Goal: Task Accomplishment & Management: Use online tool/utility

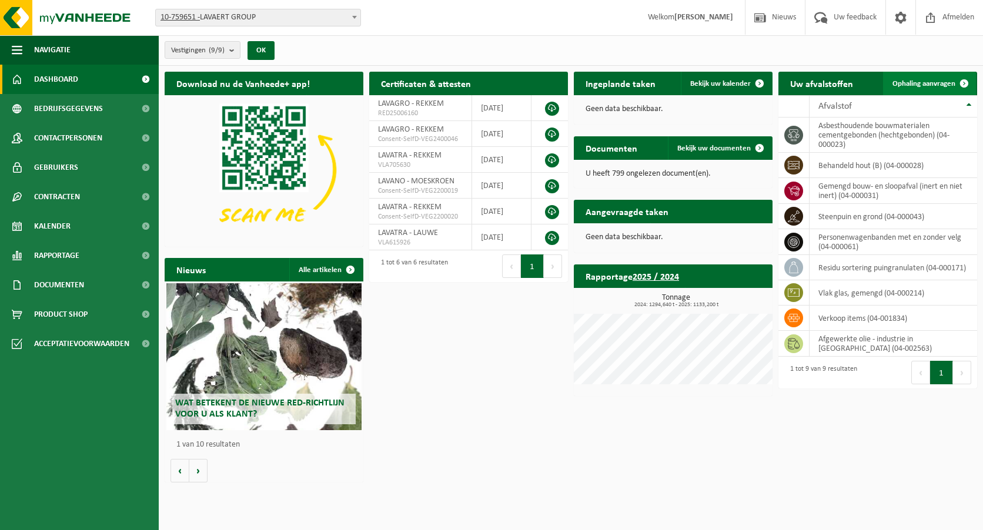
click at [927, 76] on link "Ophaling aanvragen" at bounding box center [929, 84] width 93 height 24
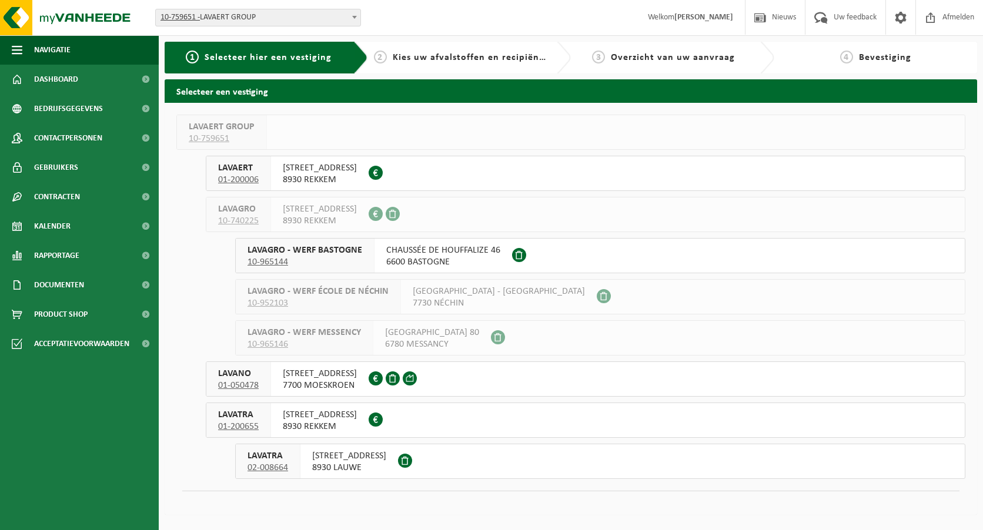
click at [344, 463] on span "8930 LAUWE" at bounding box center [349, 468] width 74 height 12
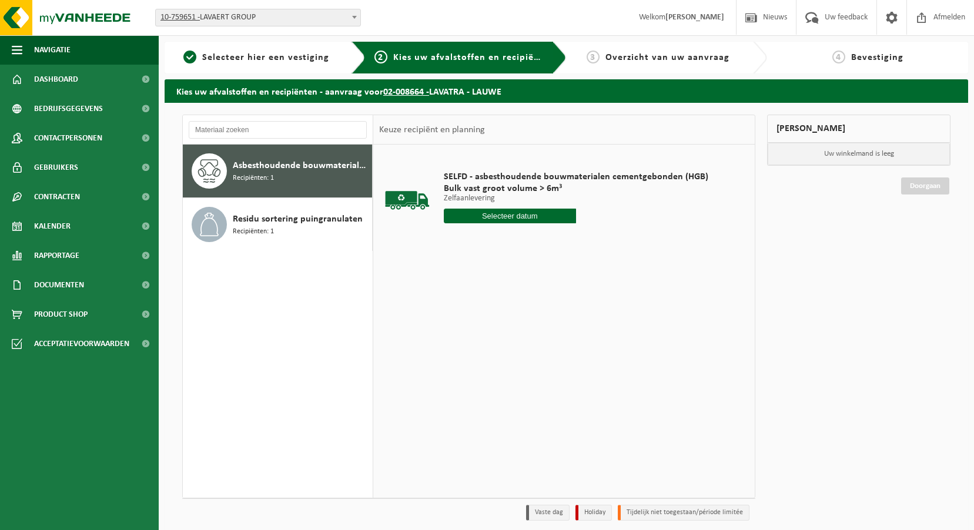
click at [510, 213] on input "text" at bounding box center [510, 216] width 132 height 15
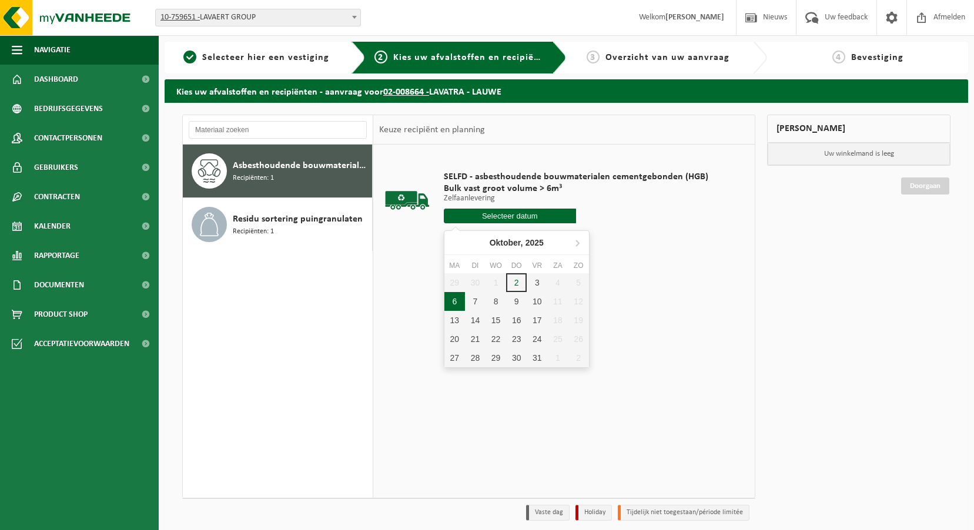
click at [445, 305] on div "6" at bounding box center [455, 301] width 21 height 19
type input "Van [DATE]"
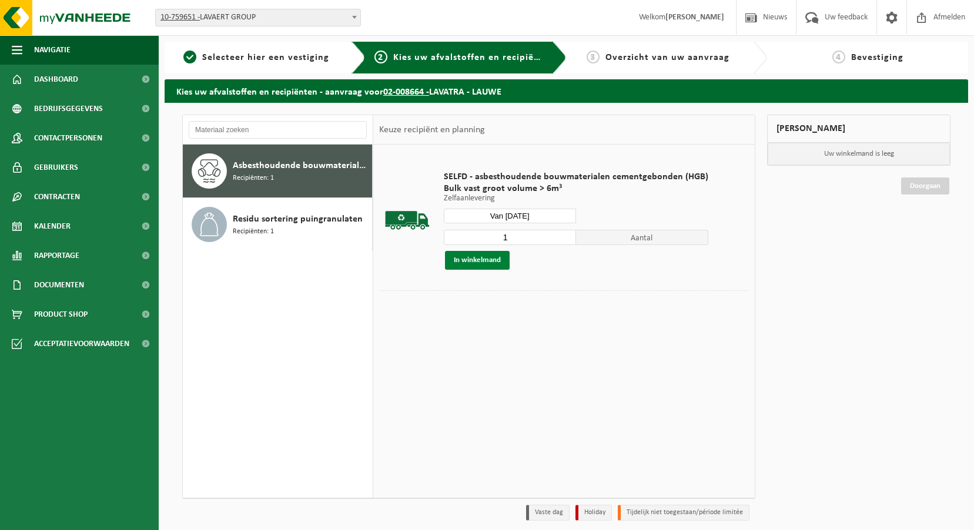
click at [473, 258] on button "In winkelmand" at bounding box center [477, 260] width 65 height 19
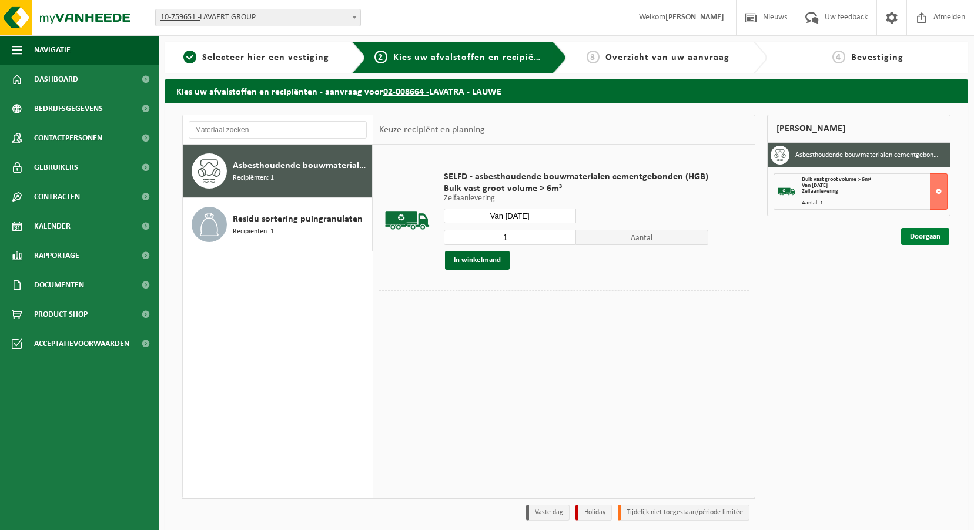
click at [920, 237] on link "Doorgaan" at bounding box center [925, 236] width 48 height 17
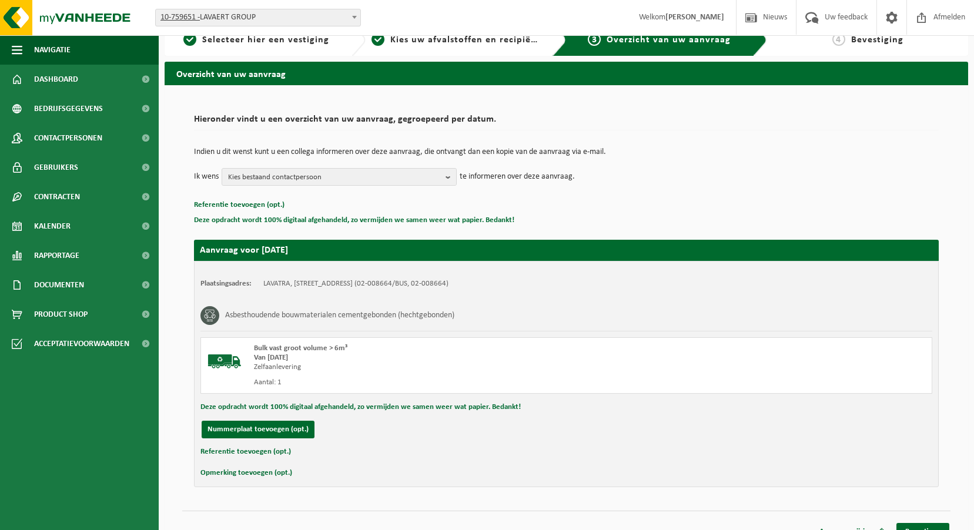
scroll to position [34, 0]
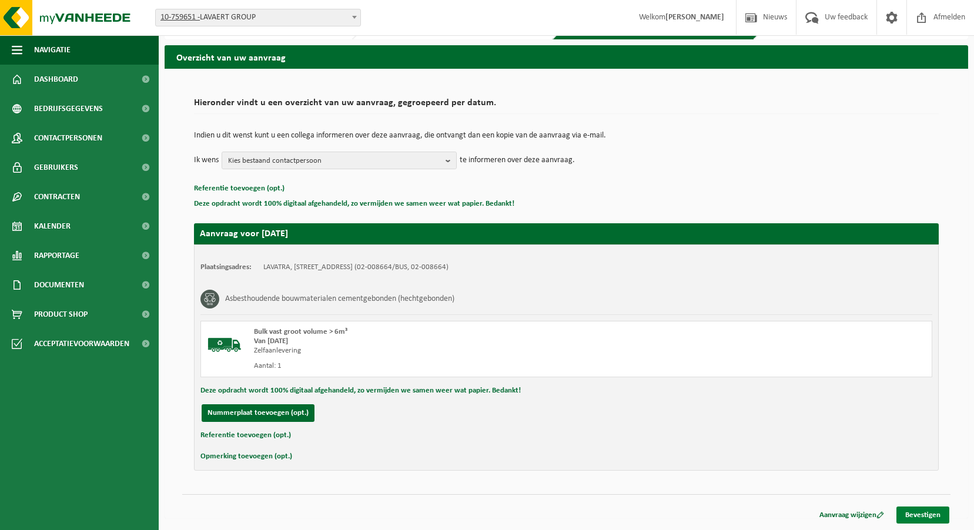
click at [929, 515] on link "Bevestigen" at bounding box center [923, 515] width 53 height 17
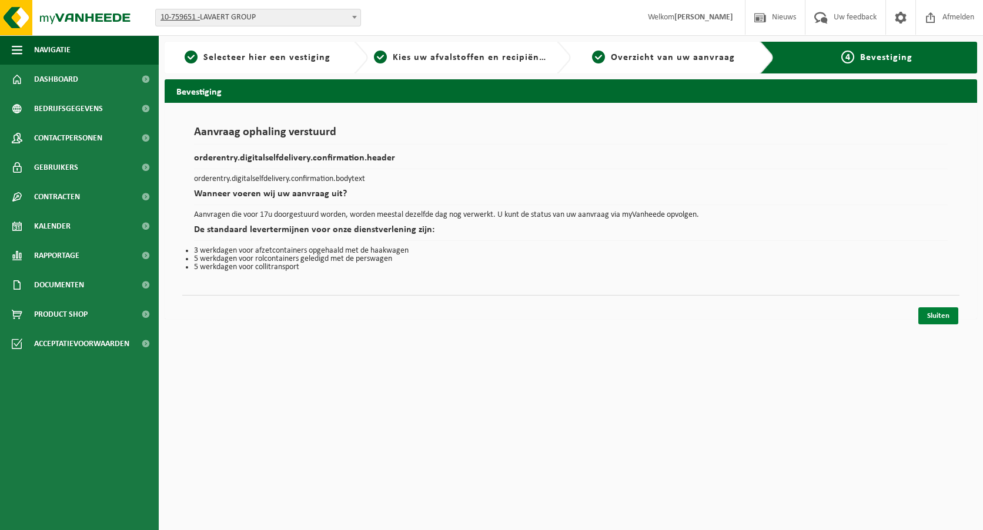
click at [939, 316] on link "Sluiten" at bounding box center [938, 316] width 40 height 17
